Goal: Ask a question

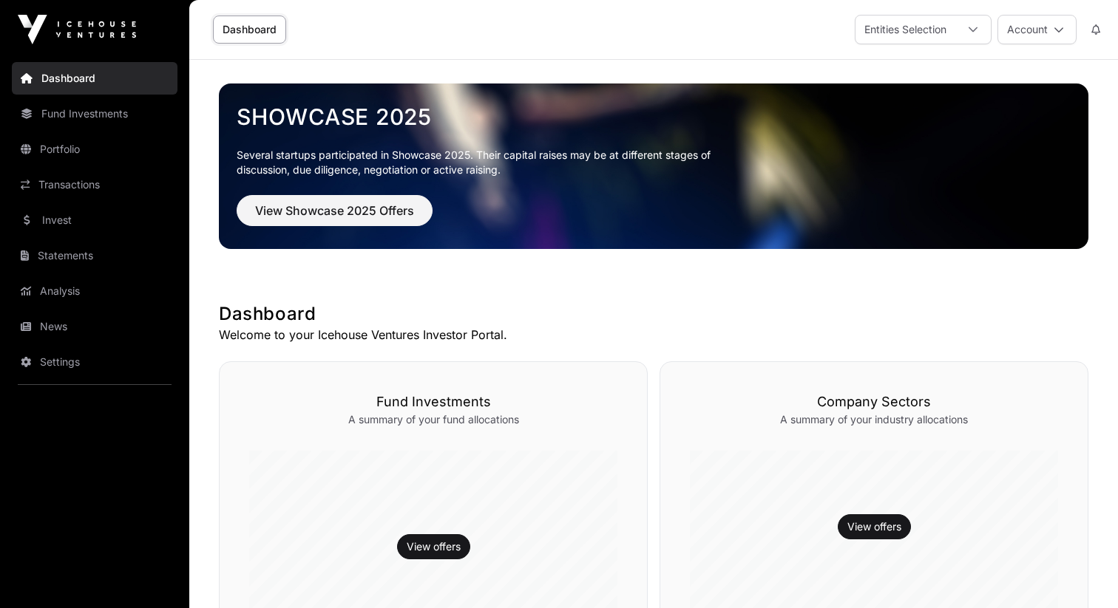
click at [105, 226] on link "Invest" at bounding box center [95, 220] width 166 height 33
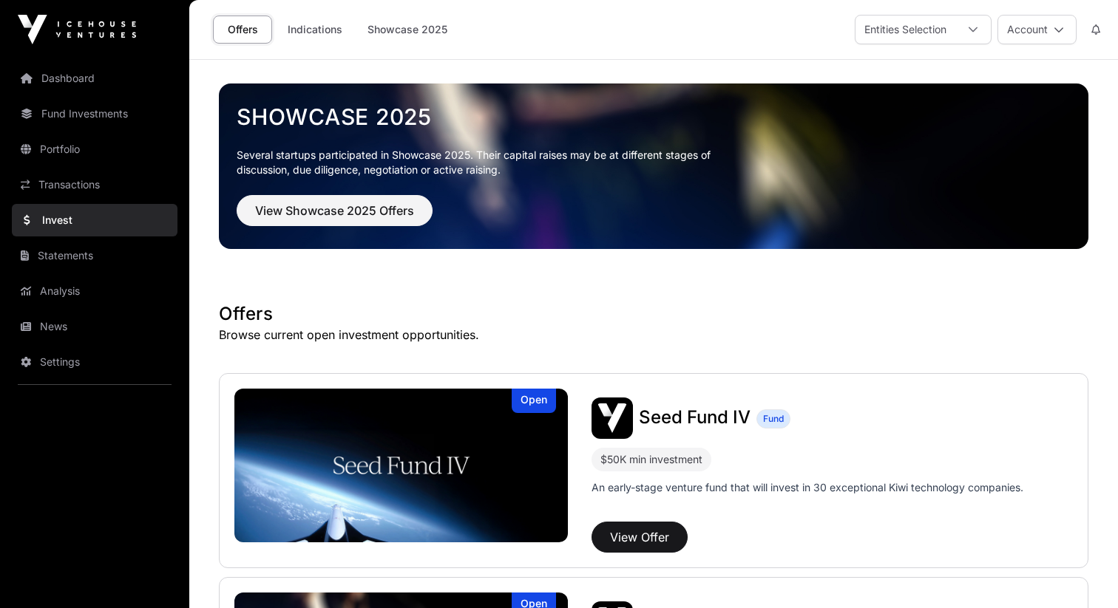
click at [708, 412] on span "Seed Fund IV" at bounding box center [695, 417] width 112 height 21
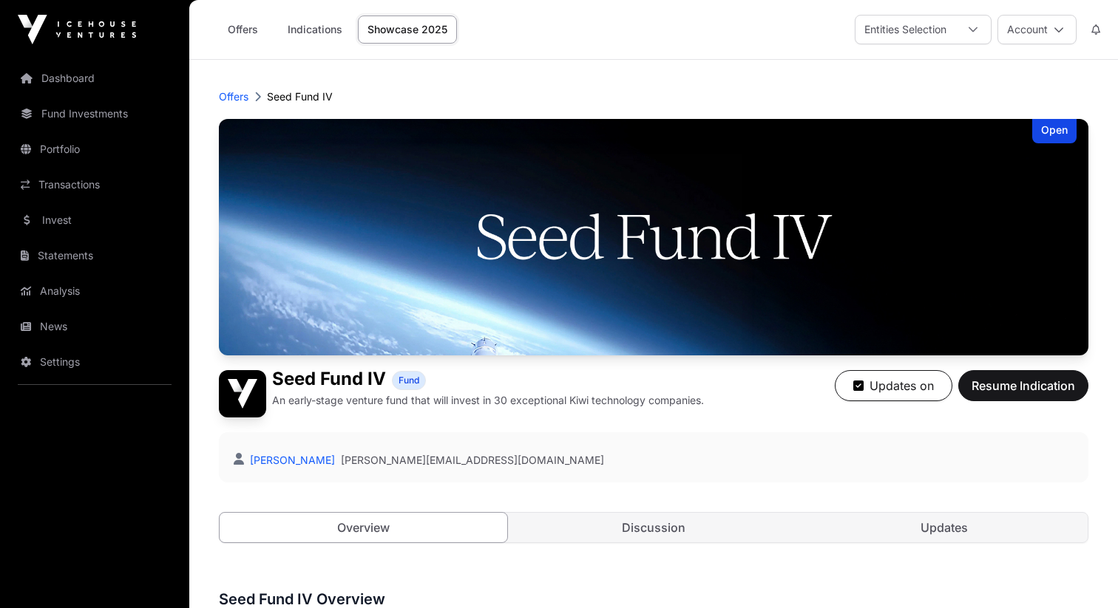
scroll to position [304, 0]
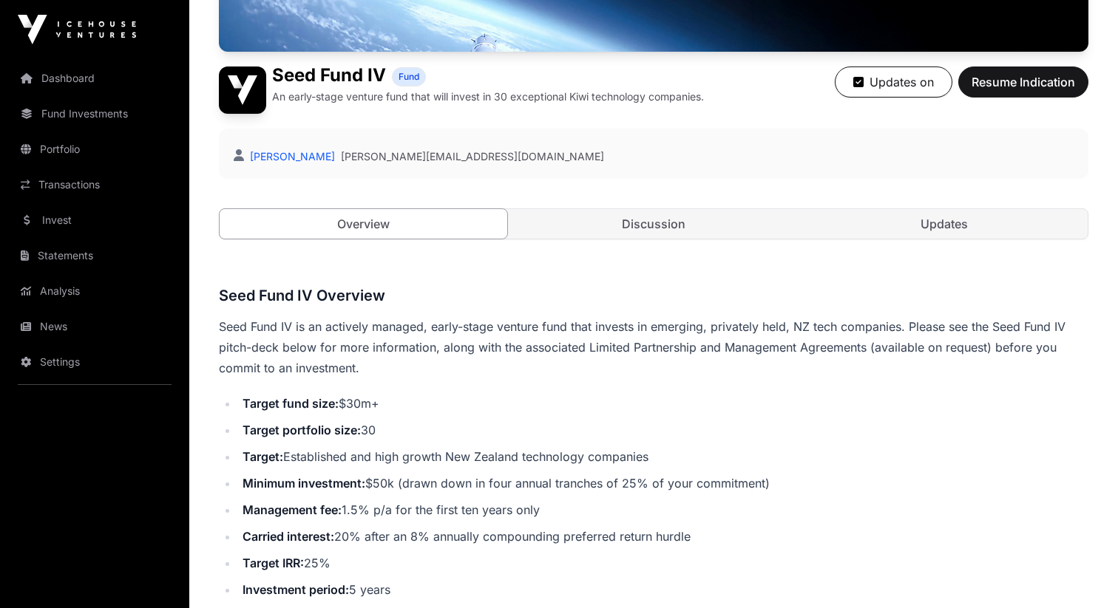
click at [671, 248] on div "Open Seed Fund IV Fund An early-stage venture fund that will invest in 30 excep…" at bounding box center [653, 42] width 869 height 454
click at [662, 229] on link "Discussion" at bounding box center [654, 224] width 288 height 30
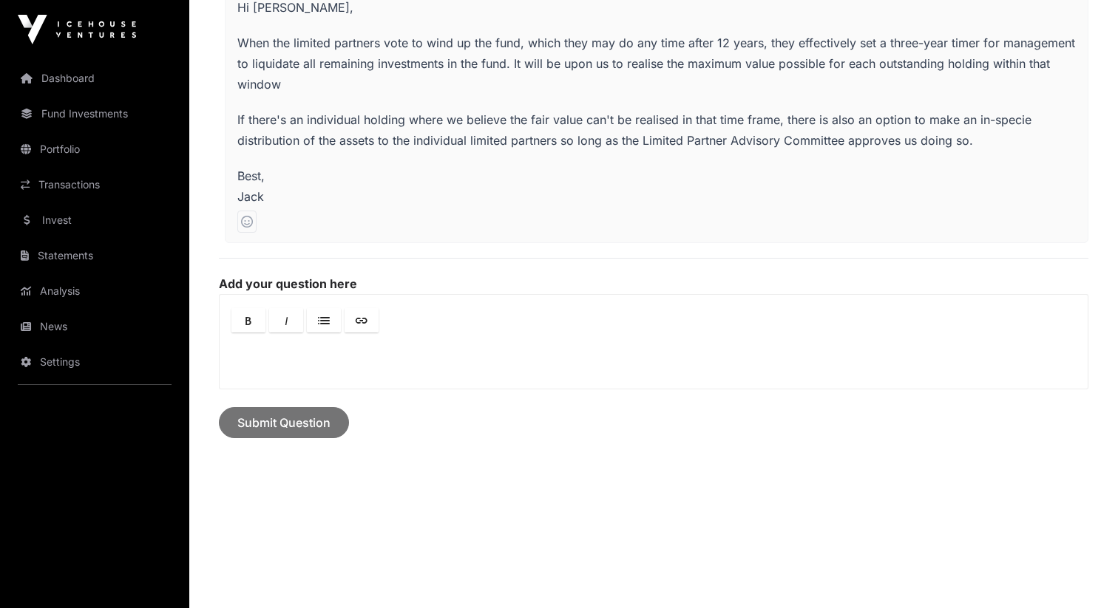
scroll to position [635, 0]
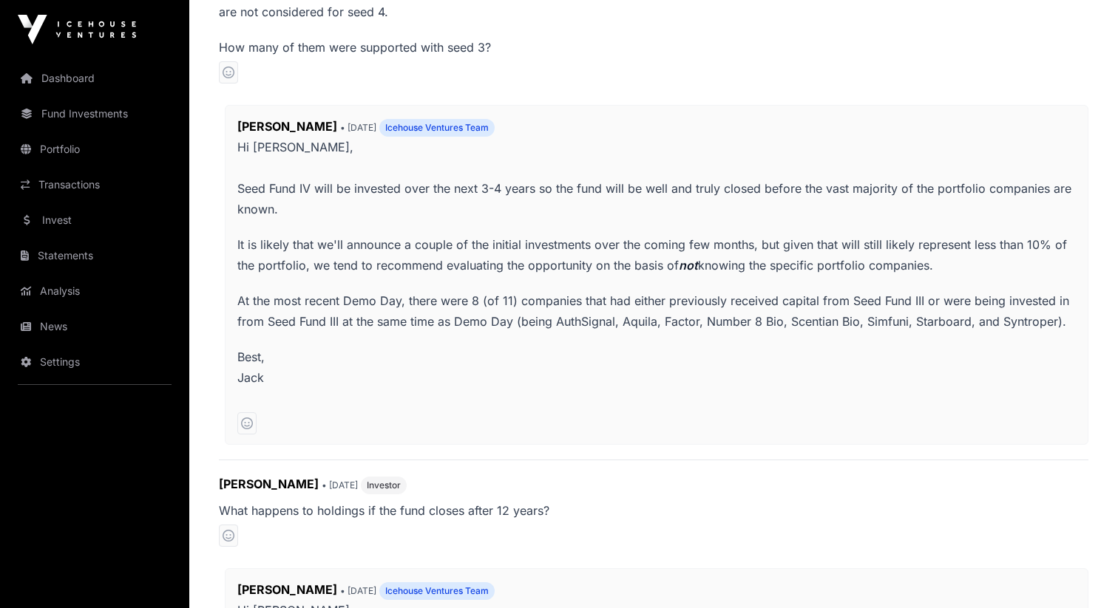
click at [102, 220] on link "Invest" at bounding box center [95, 220] width 166 height 33
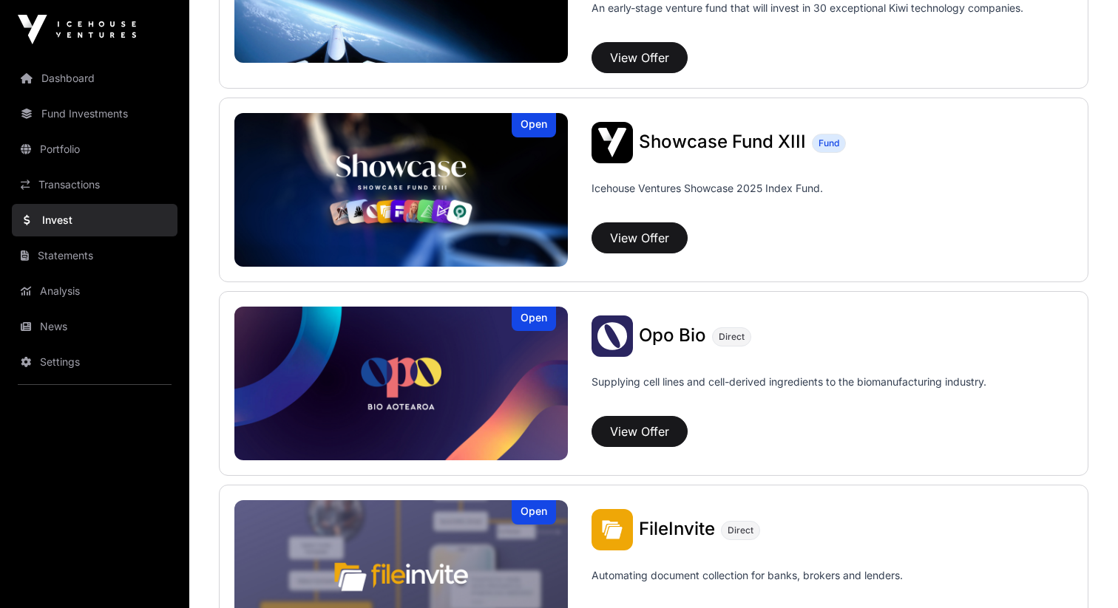
scroll to position [548, 0]
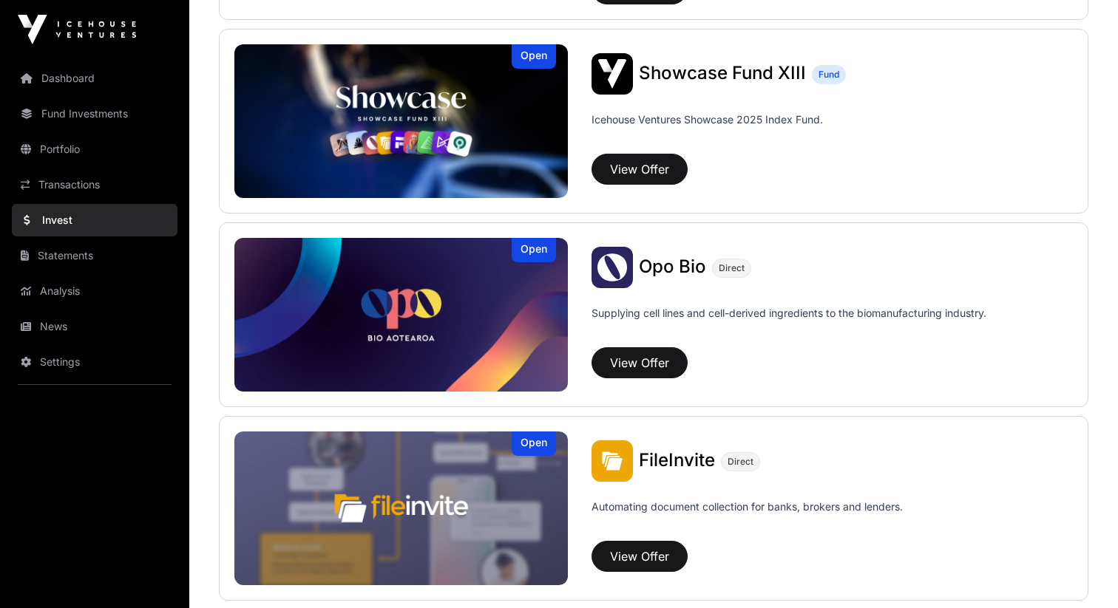
click at [438, 136] on img at bounding box center [400, 121] width 333 height 154
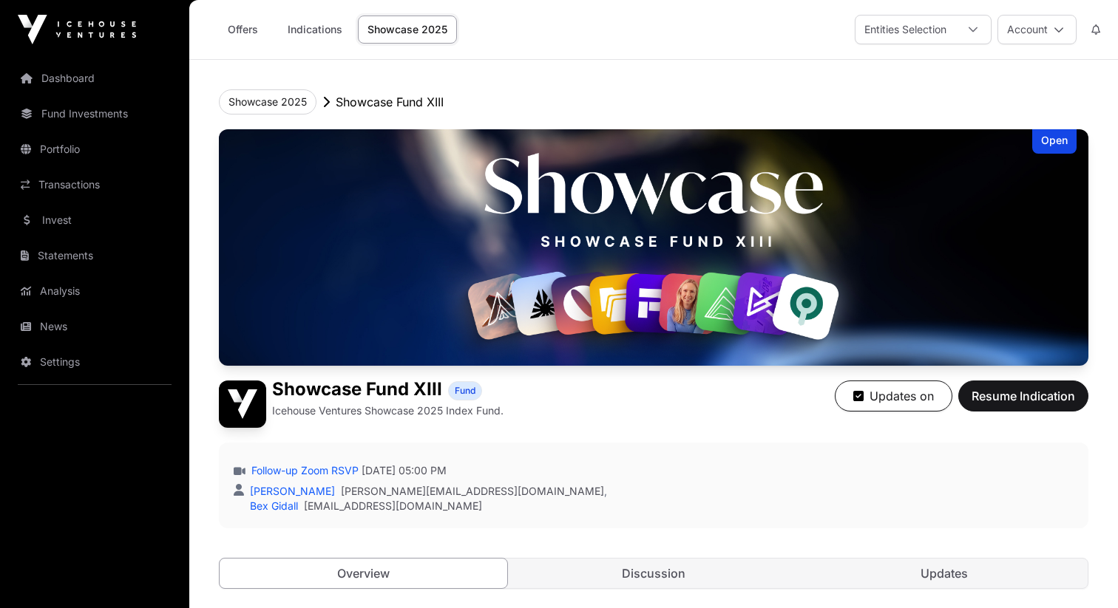
scroll to position [177, 0]
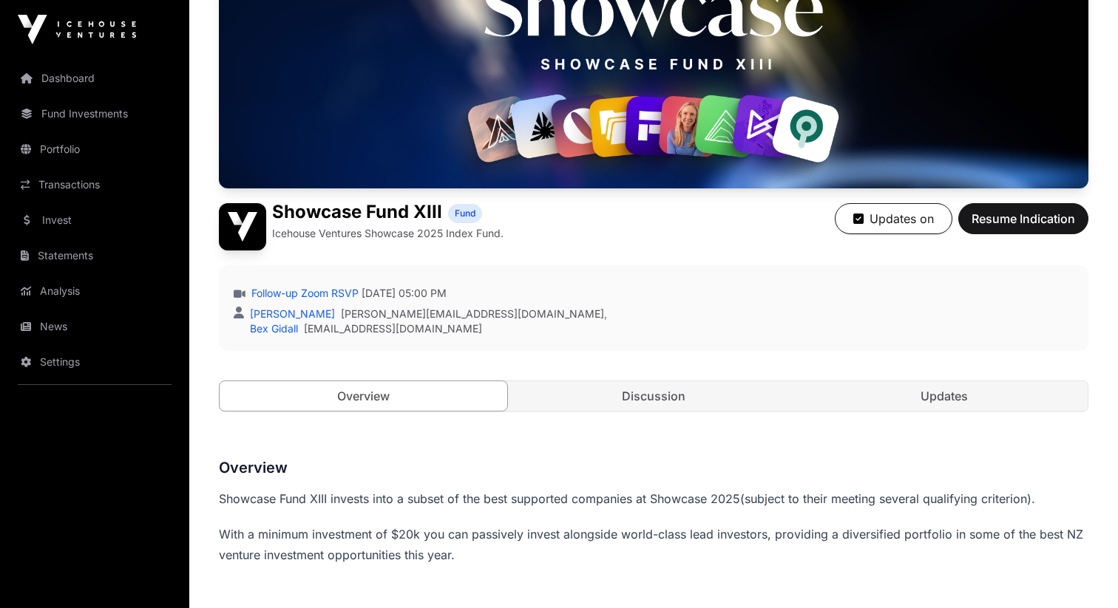
click at [597, 409] on link "Discussion" at bounding box center [654, 396] width 288 height 30
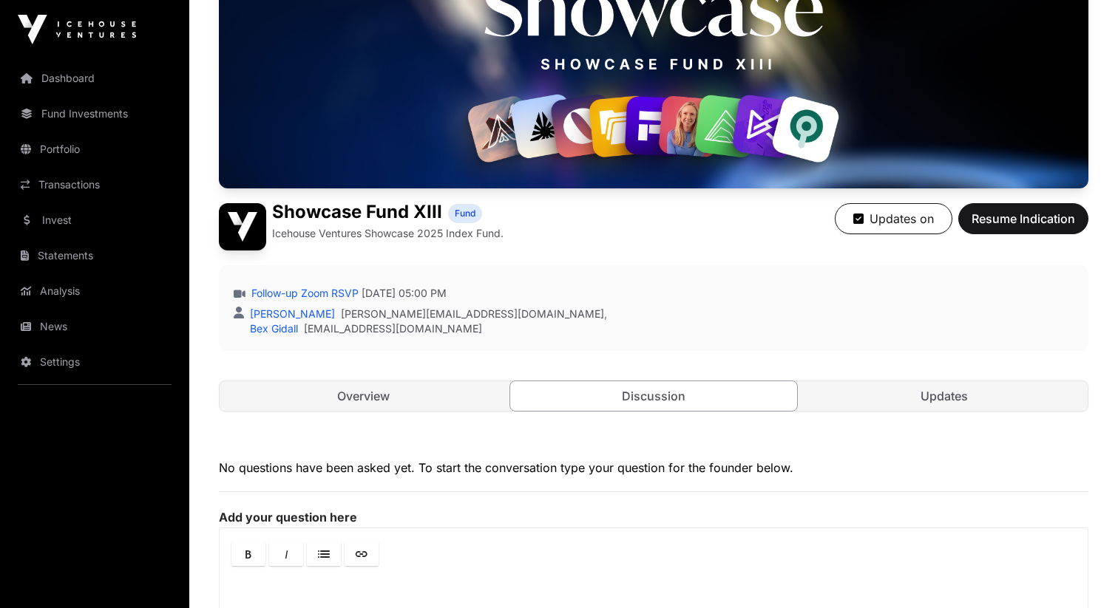
click at [113, 212] on link "Invest" at bounding box center [95, 220] width 166 height 33
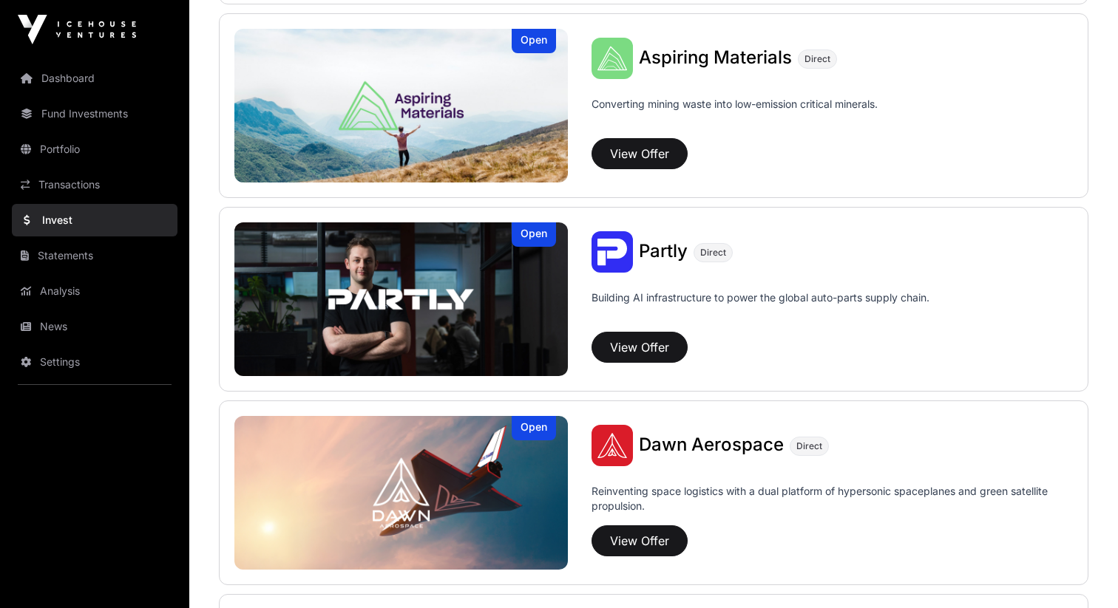
scroll to position [1416, 0]
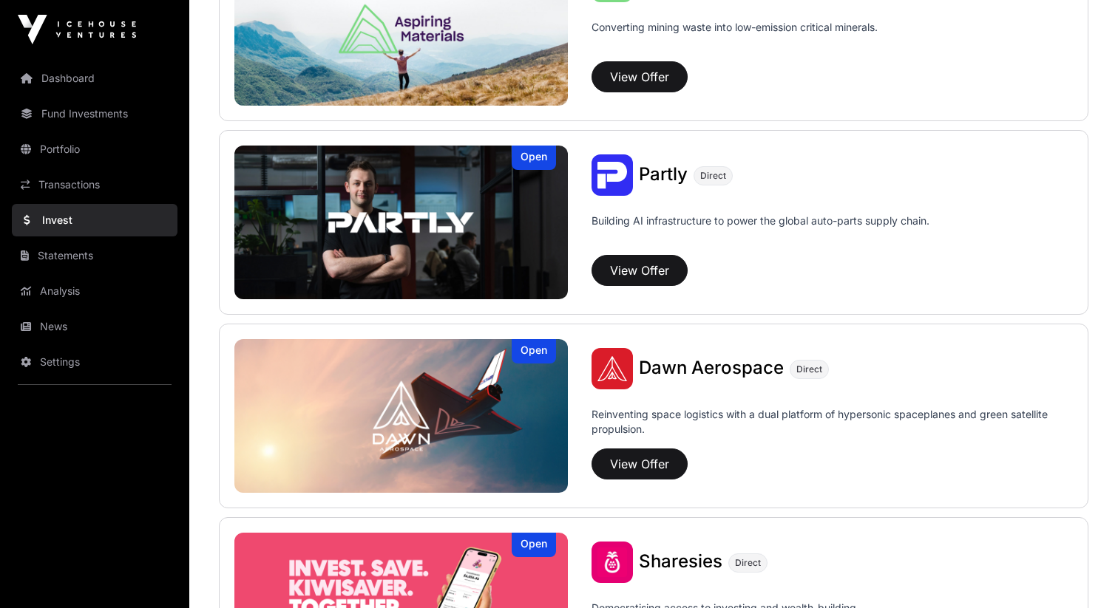
click at [492, 356] on img at bounding box center [400, 416] width 333 height 154
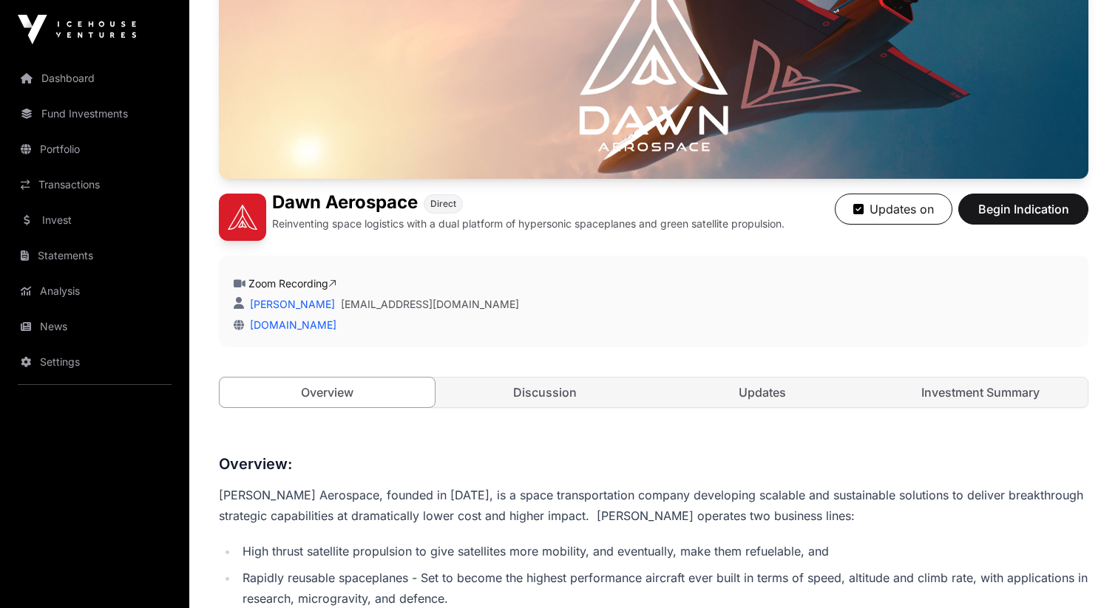
click at [556, 389] on link "Discussion" at bounding box center [545, 393] width 215 height 30
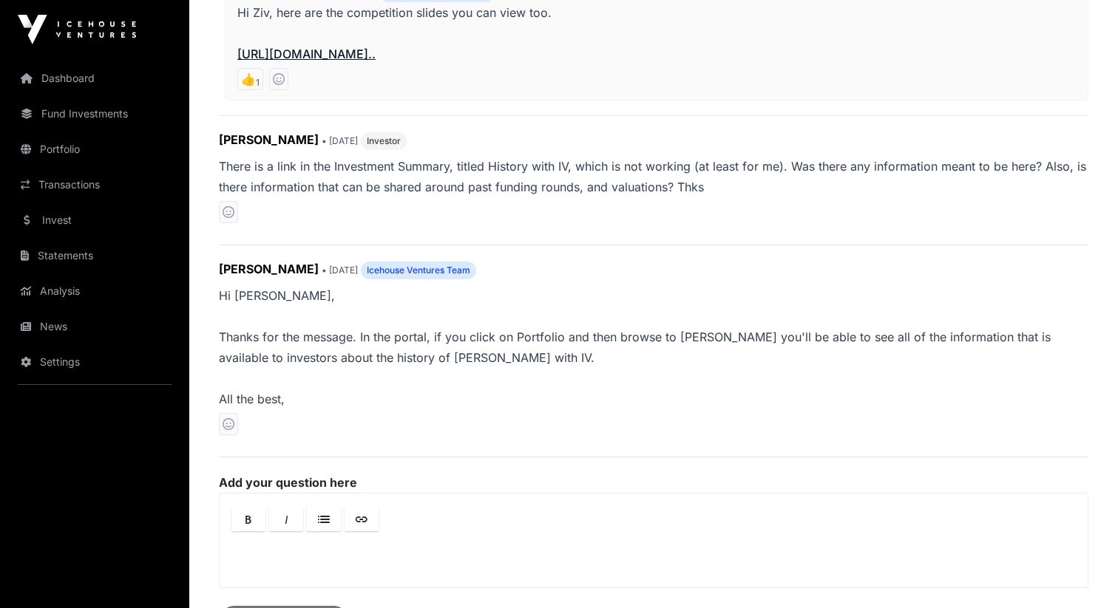
scroll to position [869, 0]
click at [567, 341] on p "Hi [PERSON_NAME], Thanks for the message. In the portal, if you click on Portfo…" at bounding box center [653, 347] width 869 height 124
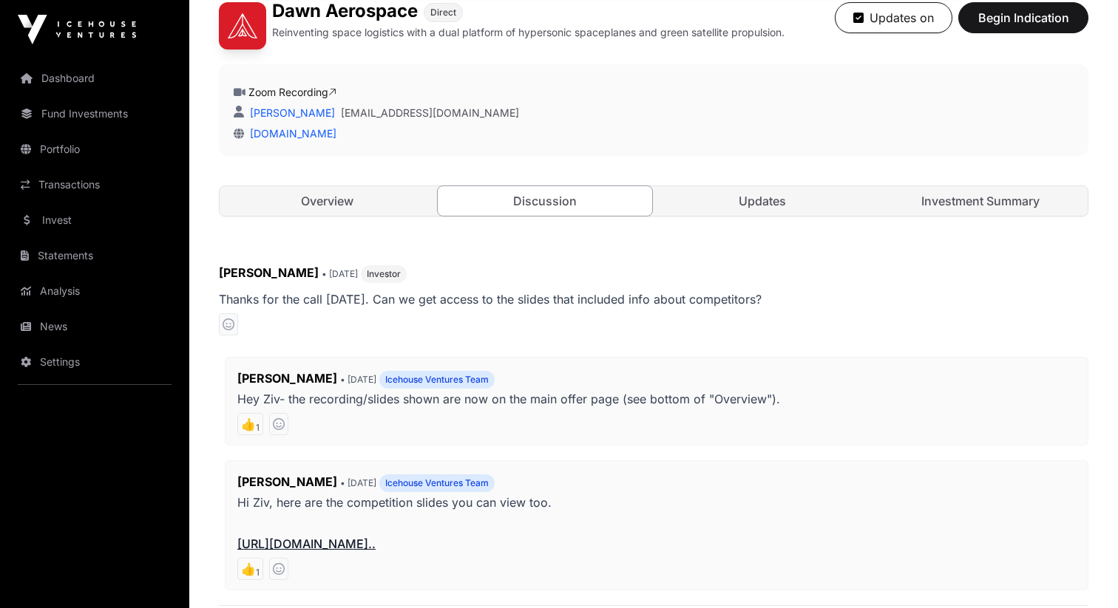
scroll to position [277, 0]
